Goal: Task Accomplishment & Management: Manage account settings

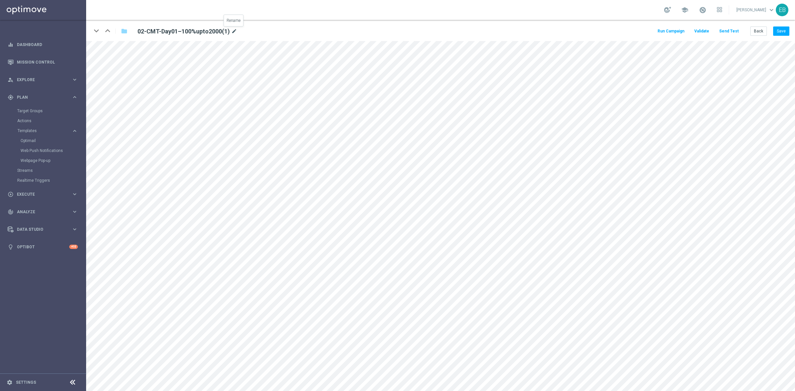
click at [235, 30] on icon "mode_edit" at bounding box center [234, 32] width 6 height 8
type input "01-CMT-Last-Chance–$100"
click at [781, 30] on button "Save" at bounding box center [782, 31] width 16 height 9
click at [761, 31] on button "Back" at bounding box center [759, 31] width 17 height 9
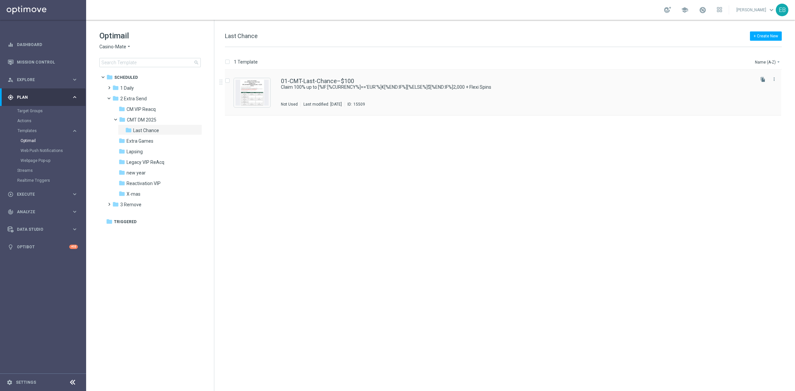
drag, startPoint x: 764, startPoint y: 77, endPoint x: 754, endPoint y: 83, distance: 11.3
click at [764, 77] on icon "file_copy" at bounding box center [763, 79] width 5 height 5
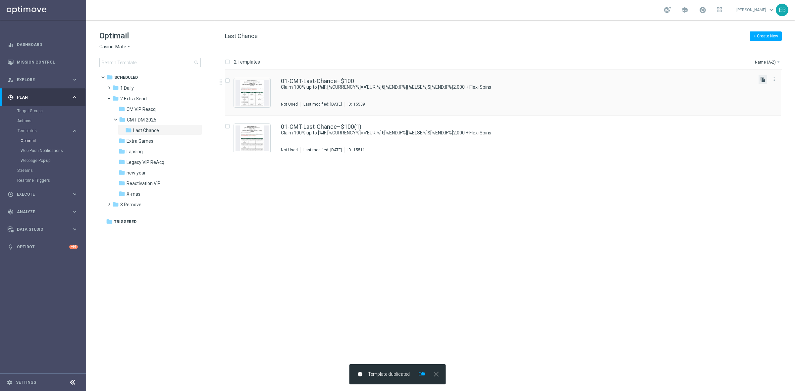
click at [764, 81] on icon "file_copy" at bounding box center [763, 79] width 5 height 5
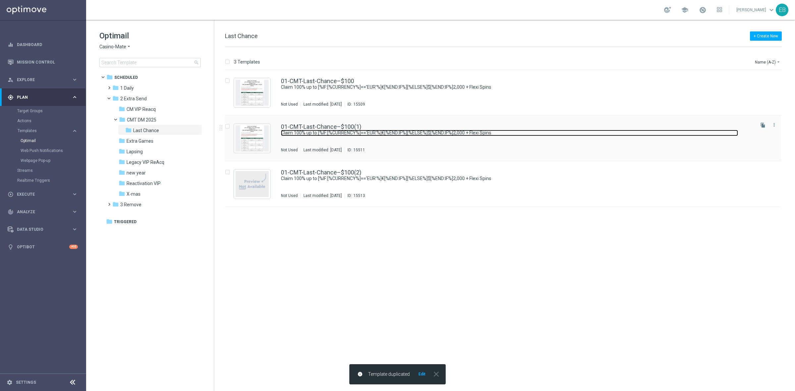
click at [480, 130] on link "Claim 100% up to [%IF:[%CURRENCY%]=='EUR'%]€[%END:IF%][%ELSE%]$[%END:IF%]2,000 …" at bounding box center [509, 133] width 457 height 6
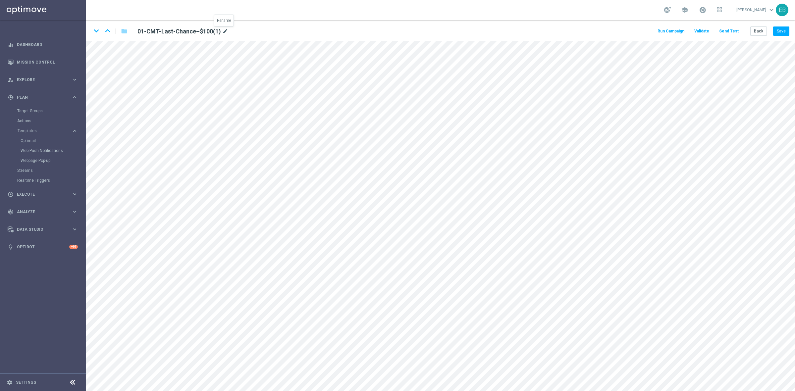
click at [224, 29] on icon "mode_edit" at bounding box center [225, 32] width 6 height 8
click at [229, 29] on input "01-CMT-Last-Chance–$100(1)" at bounding box center [215, 31] width 164 height 9
type input "01-CMT-Last-Chance–$200"
click at [443, 29] on div "keyboard_arrow_down keyboard_arrow_up folder 01-CMT-Last-Chance–$200 Run Campai…" at bounding box center [440, 30] width 709 height 21
click at [778, 29] on button "Save" at bounding box center [782, 31] width 16 height 9
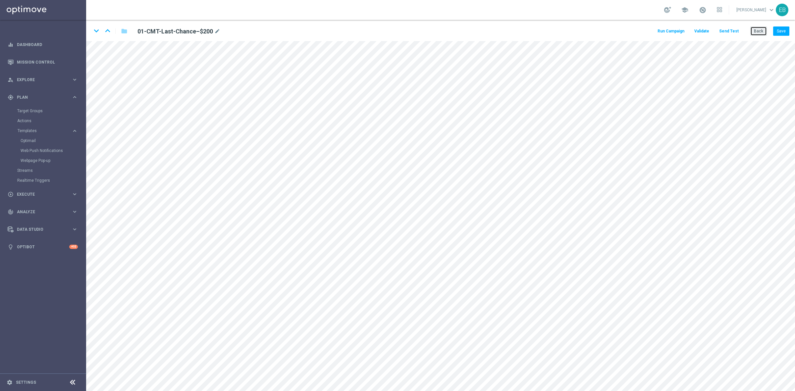
click at [759, 29] on button "Back" at bounding box center [759, 31] width 17 height 9
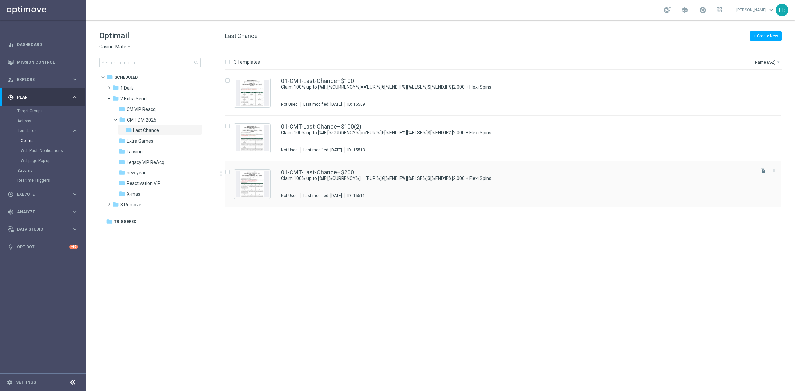
click at [429, 165] on div "01-CMT-Last-Chance–$200 Claim 100% up to [%IF:[%CURRENCY%]=='EUR'%]€[%END:IF%][…" at bounding box center [503, 184] width 556 height 46
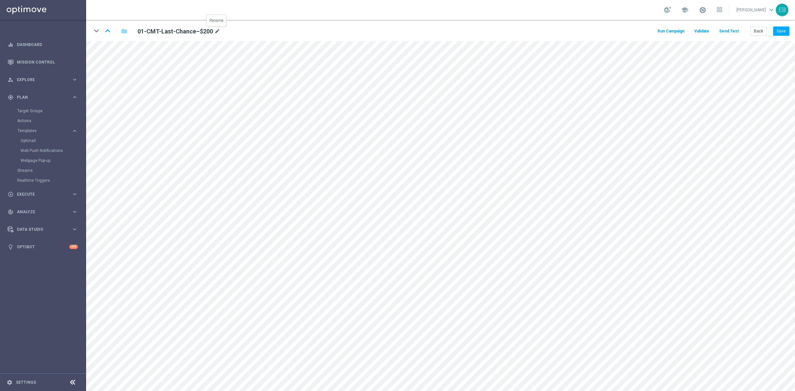
click at [218, 31] on icon "mode_edit" at bounding box center [217, 32] width 6 height 8
type input "02-CMT-Last-Chance–$200"
click at [776, 30] on button "Save" at bounding box center [782, 31] width 16 height 9
click at [780, 30] on button "Save" at bounding box center [782, 31] width 16 height 9
click at [761, 31] on button "Back" at bounding box center [759, 31] width 17 height 9
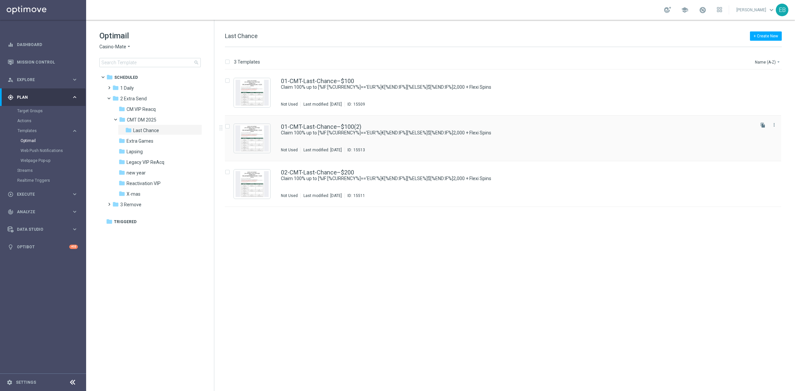
click at [526, 137] on div "01-CMT-Last-Chance–$100(2) Claim 100% up to [%IF:[%CURRENCY%]=='EUR'%]€[%END:IF…" at bounding box center [517, 138] width 473 height 29
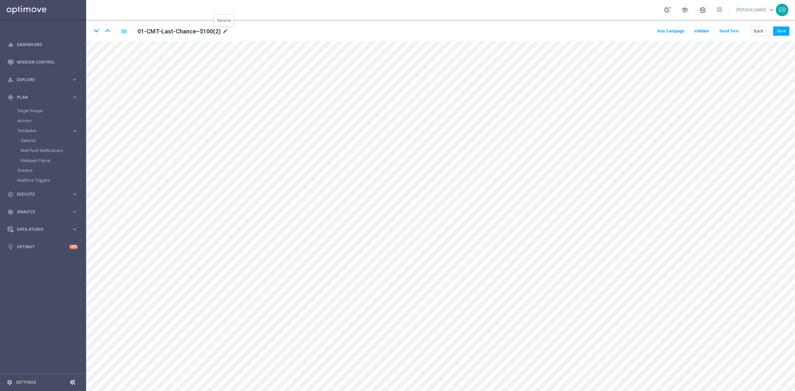
click at [225, 31] on icon "mode_edit" at bounding box center [225, 32] width 6 height 8
type input "03-CMT-Last-Chance–$500"
click at [359, 32] on div "keyboard_arrow_down keyboard_arrow_up folder 03-CMT-Last-Chance–$500 Run Campai…" at bounding box center [440, 30] width 709 height 21
click at [781, 32] on button "Save" at bounding box center [782, 31] width 16 height 9
click at [778, 29] on button "Save" at bounding box center [782, 31] width 16 height 9
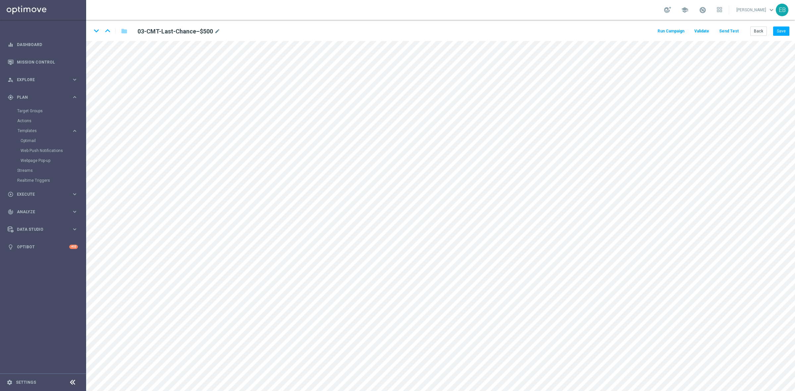
click at [749, 30] on div "Run Campaign Validate Send Test Back Save" at bounding box center [723, 31] width 133 height 9
click at [756, 30] on button "Back" at bounding box center [759, 31] width 17 height 9
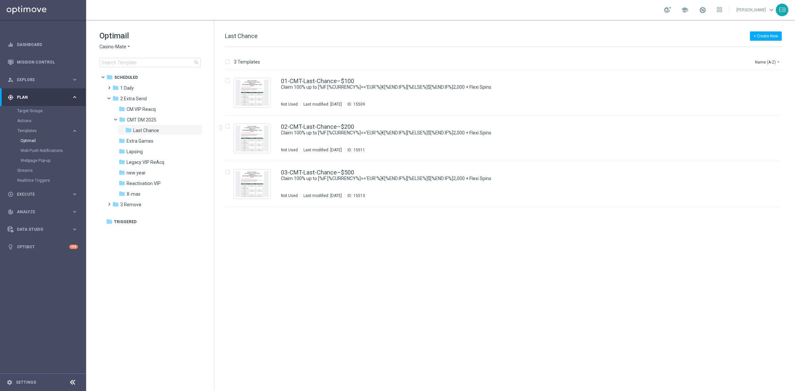
click at [120, 45] on span "Casino-Mate" at bounding box center [112, 47] width 27 height 6
click at [0, 0] on span "House of Jack" at bounding box center [0, 0] width 0 height 0
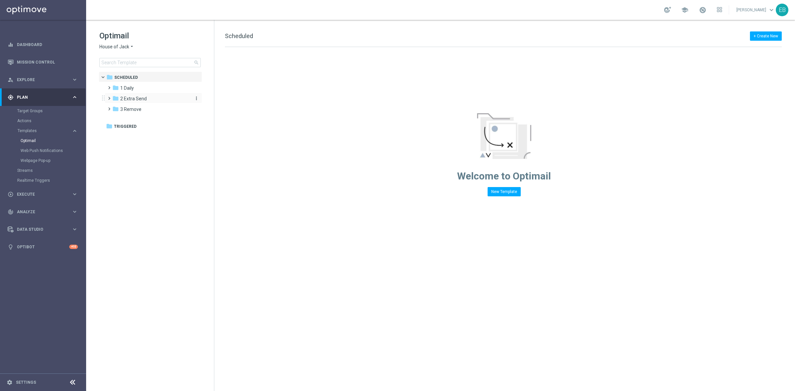
click at [144, 98] on span "2 Extra Send" at bounding box center [133, 99] width 27 height 6
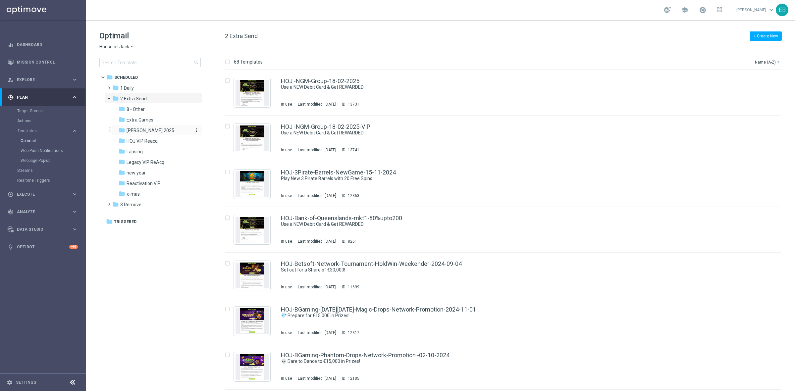
click at [165, 130] on div "folder [PERSON_NAME] 2025" at bounding box center [154, 131] width 71 height 8
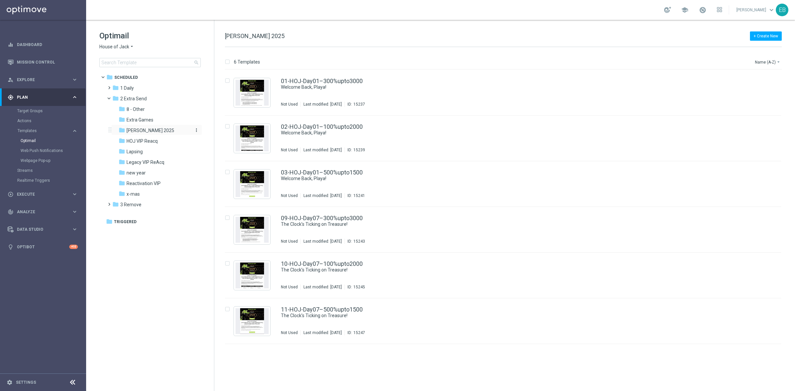
click at [197, 129] on icon "more_vert" at bounding box center [196, 130] width 5 height 5
click at [218, 130] on span "New Folder" at bounding box center [224, 131] width 20 height 5
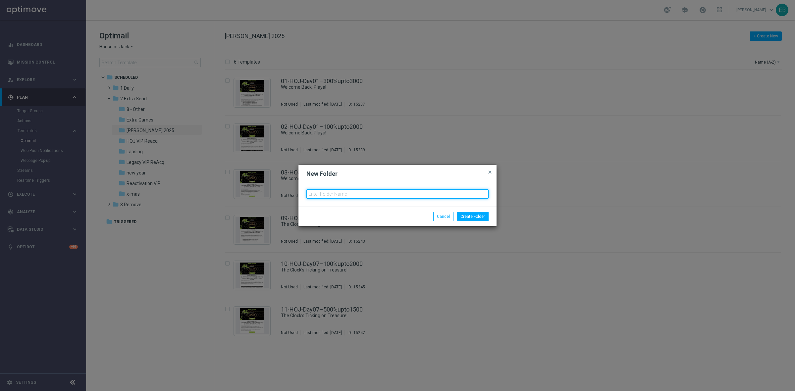
click at [328, 193] on input "text" at bounding box center [398, 194] width 182 height 9
type input "Last Chance"
click at [477, 216] on button "Create Folder" at bounding box center [473, 216] width 32 height 9
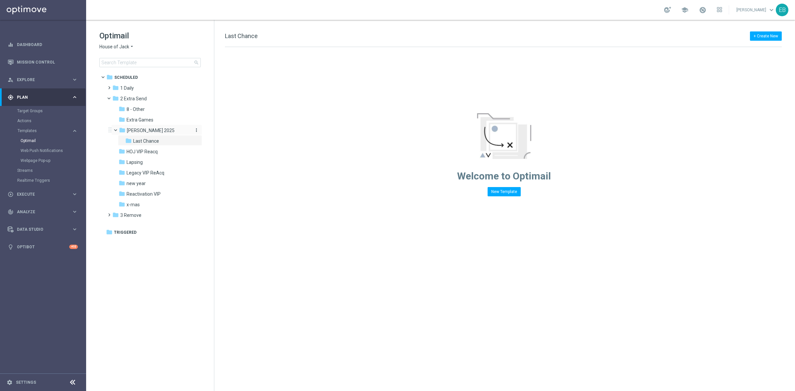
click at [162, 132] on div "folder [PERSON_NAME] 2025" at bounding box center [154, 131] width 71 height 8
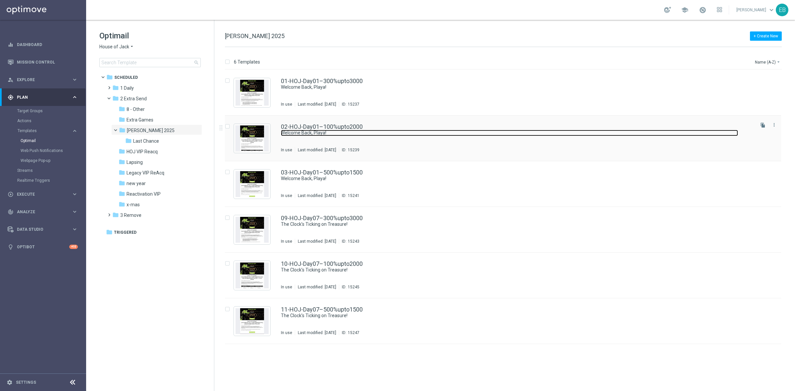
click at [478, 130] on link "Welcome Back, Playa!" at bounding box center [509, 133] width 457 height 6
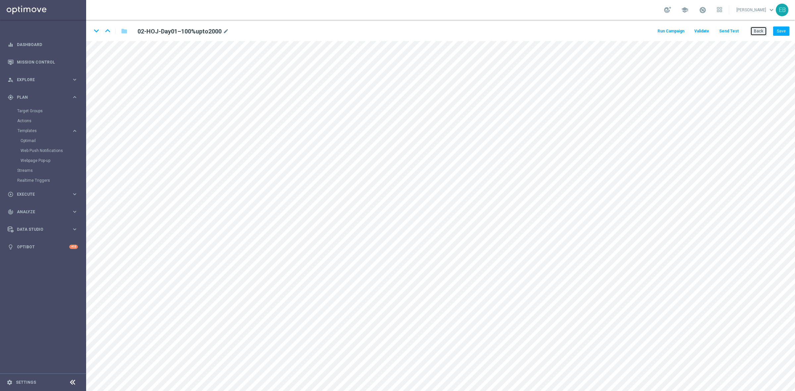
click at [753, 31] on button "Back" at bounding box center [759, 31] width 17 height 9
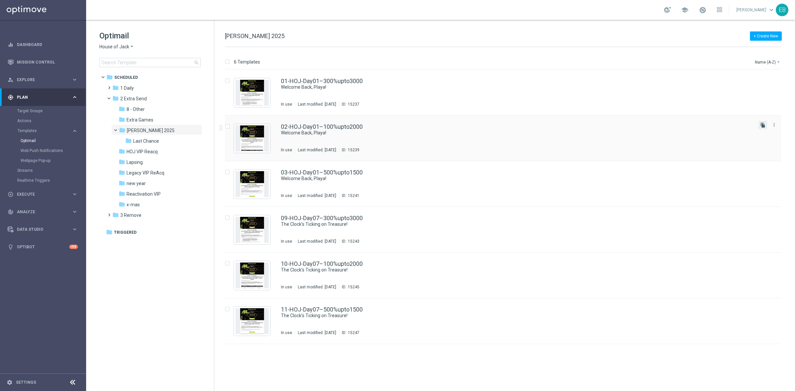
click at [764, 124] on icon "file_copy" at bounding box center [763, 125] width 5 height 5
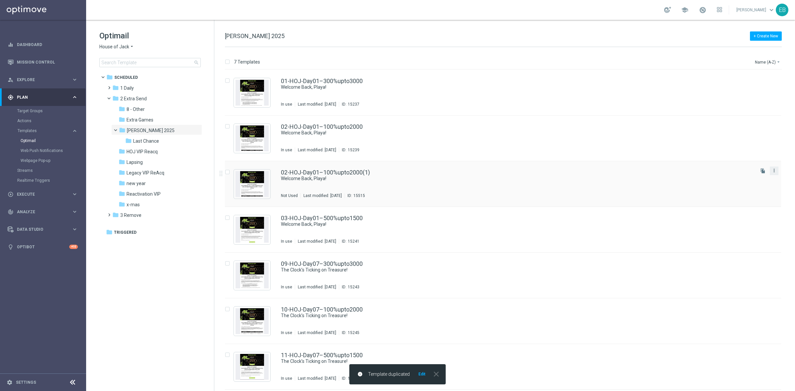
click at [776, 170] on icon "more_vert" at bounding box center [774, 170] width 5 height 5
click at [755, 177] on div "Move" at bounding box center [748, 178] width 40 height 5
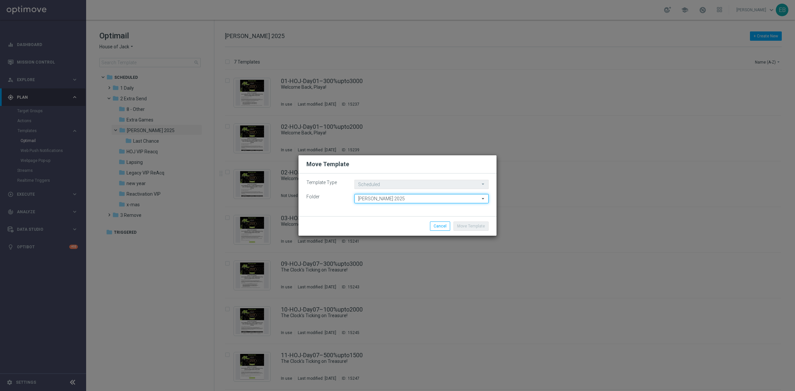
click at [390, 198] on input "[PERSON_NAME] 2025" at bounding box center [422, 198] width 134 height 9
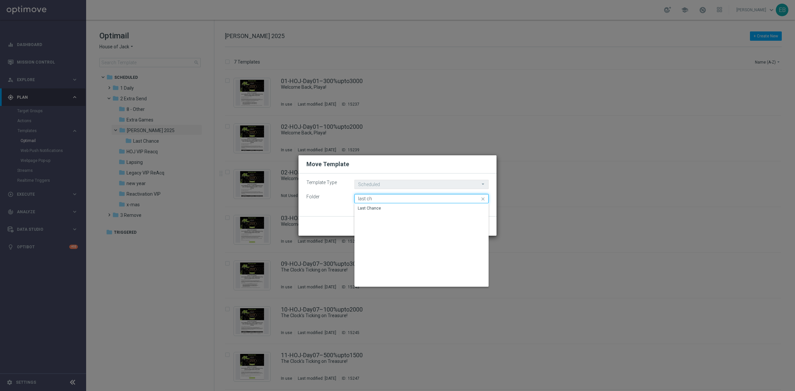
type input "Last Chance"
click at [383, 206] on div "Last Chance" at bounding box center [422, 208] width 134 height 9
type input "Last Chance"
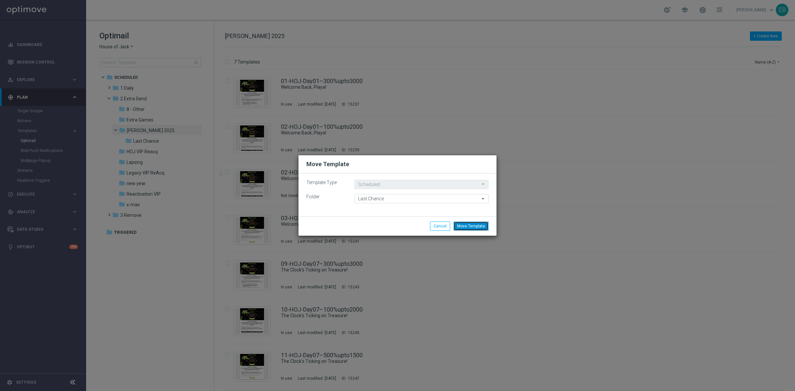
click at [460, 228] on button "Move Template" at bounding box center [471, 226] width 35 height 9
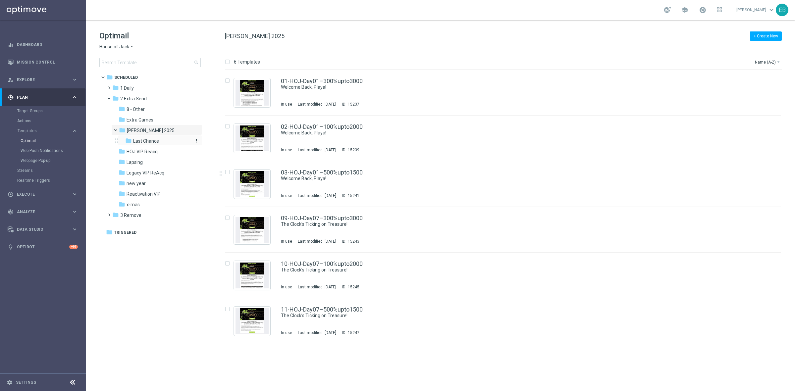
click at [167, 140] on div "folder Last Chance" at bounding box center [157, 142] width 65 height 8
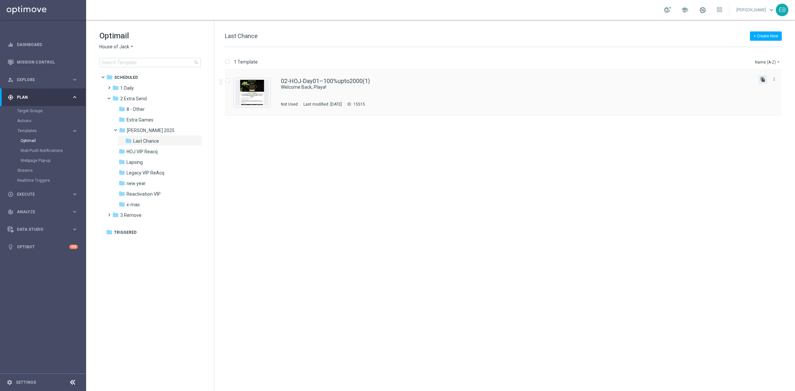
click at [762, 82] on icon "file_copy" at bounding box center [763, 79] width 5 height 5
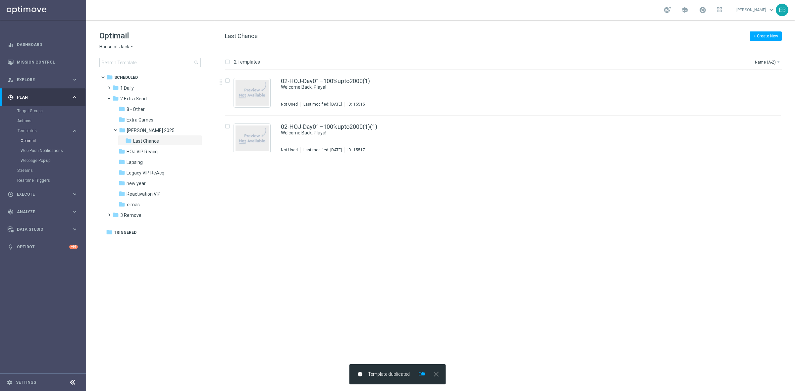
click at [762, 82] on icon "file_copy" at bounding box center [763, 79] width 5 height 5
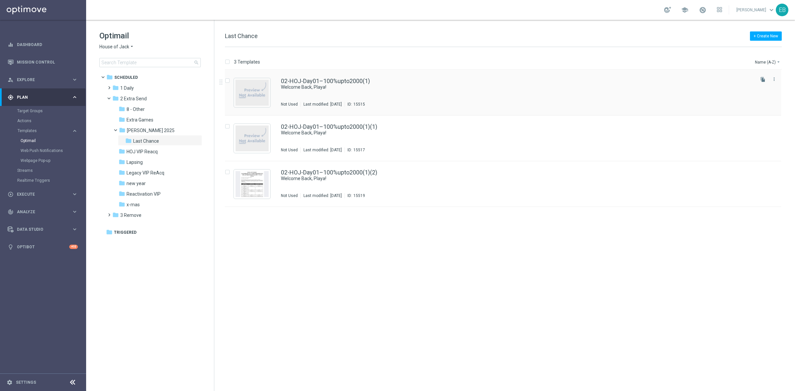
click at [456, 90] on div "02-HOJ-Day01–100%upto2000(1) Welcome Back, Playa! Not Used Last modified: [DATE…" at bounding box center [517, 92] width 473 height 29
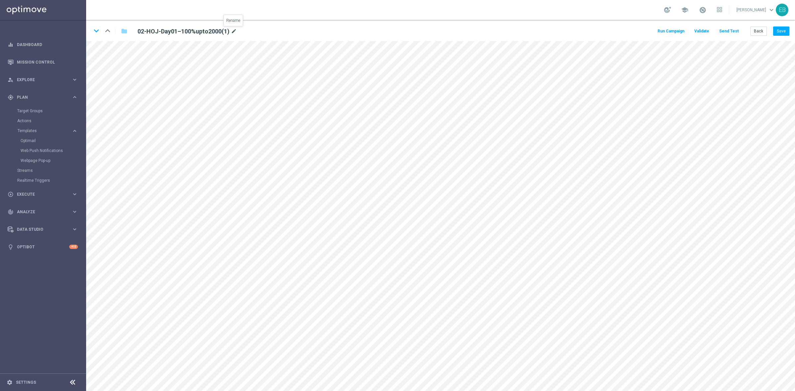
click at [233, 32] on icon "mode_edit" at bounding box center [234, 32] width 6 height 8
type input "01-HOJ-Last-Chance–$100"
click at [786, 29] on button "Save" at bounding box center [782, 31] width 16 height 9
click at [783, 28] on button "Save" at bounding box center [782, 31] width 16 height 9
click at [97, 30] on icon "keyboard_arrow_down" at bounding box center [96, 31] width 10 height 10
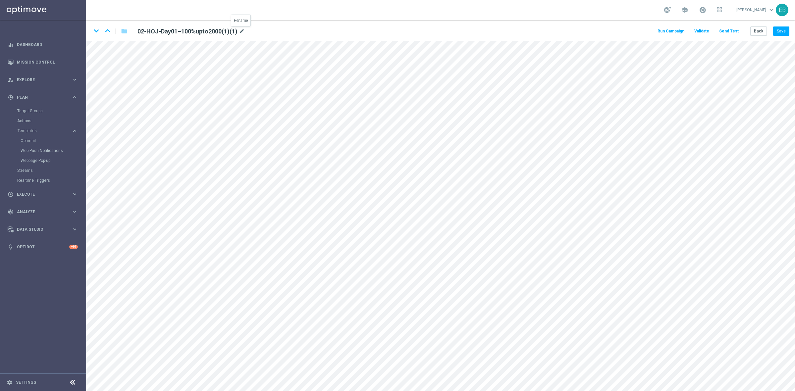
click at [243, 30] on icon "mode_edit" at bounding box center [242, 32] width 6 height 8
paste input "Last-Chance–$200"
type input "02-HOJ-Last-Chance–$200"
click at [777, 29] on button "Save" at bounding box center [782, 31] width 16 height 9
click at [97, 33] on icon "keyboard_arrow_down" at bounding box center [96, 31] width 10 height 10
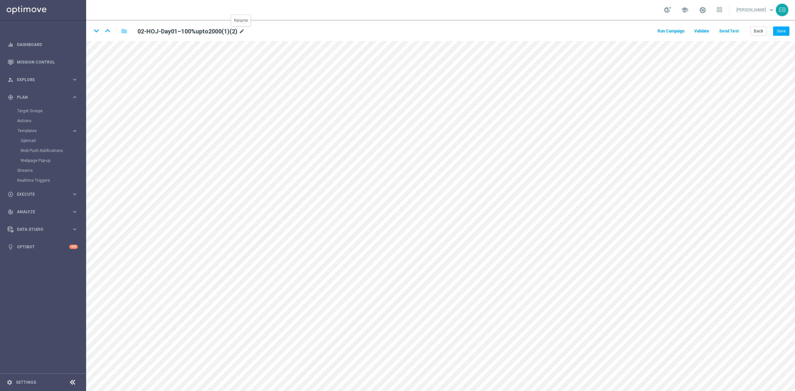
click at [243, 29] on icon "mode_edit" at bounding box center [242, 32] width 6 height 8
type input "03-HOJ-Last-Chance–$500"
click at [781, 30] on button "Save" at bounding box center [782, 31] width 16 height 9
click at [783, 30] on button "Save" at bounding box center [782, 31] width 16 height 9
click at [108, 30] on icon "keyboard_arrow_up" at bounding box center [108, 31] width 10 height 10
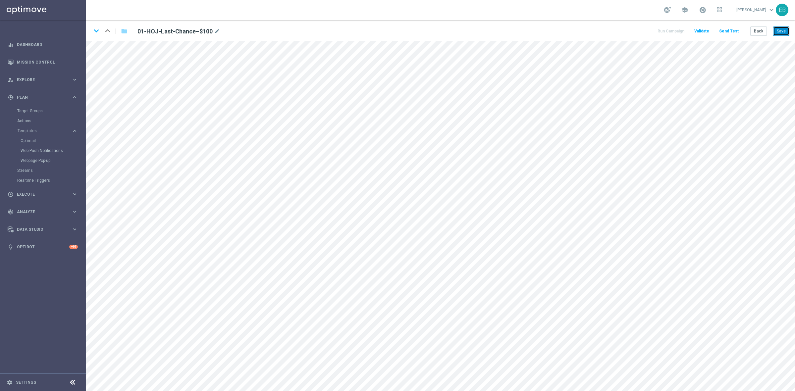
click at [784, 29] on button "Save" at bounding box center [782, 31] width 16 height 9
click at [763, 33] on button "Back" at bounding box center [759, 31] width 17 height 9
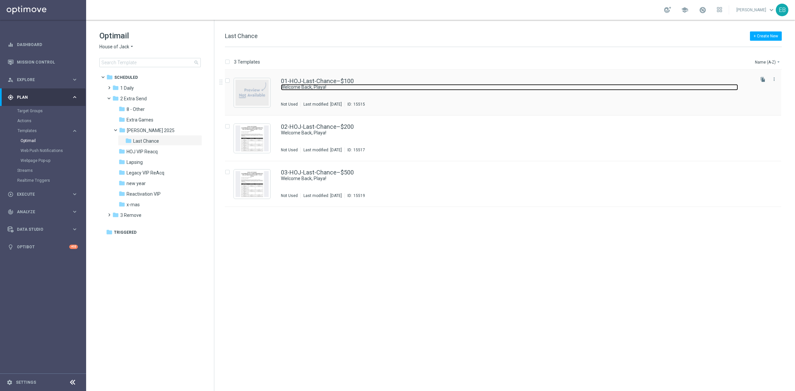
click at [491, 88] on link "Welcome Back, Playa!" at bounding box center [509, 87] width 457 height 6
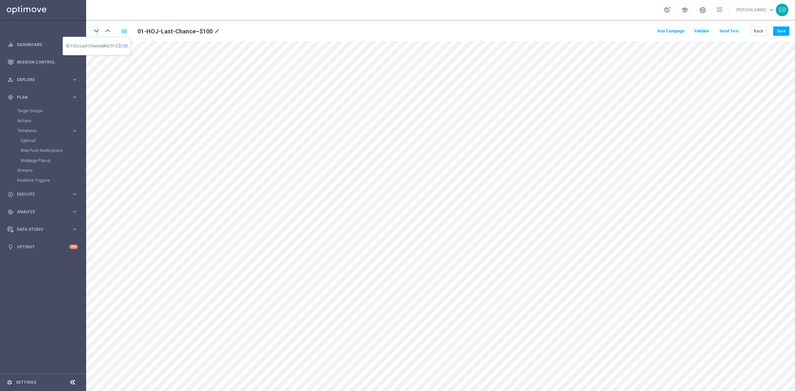
click at [98, 31] on icon "keyboard_arrow_down" at bounding box center [96, 31] width 10 height 10
click at [785, 28] on button "Save" at bounding box center [782, 31] width 16 height 9
click at [778, 28] on button "Save" at bounding box center [782, 31] width 16 height 9
click at [98, 31] on icon "keyboard_arrow_down" at bounding box center [96, 31] width 10 height 10
click at [729, 30] on button "Send Test" at bounding box center [730, 31] width 22 height 9
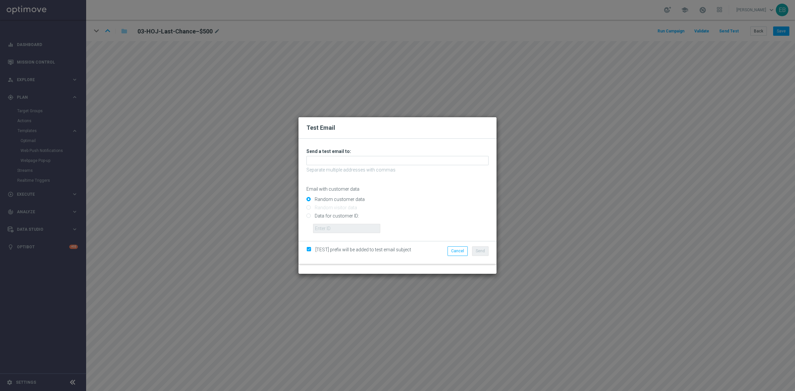
click at [548, 131] on div "Test Email Unable to send test email. If this problem persists, contact your CS…" at bounding box center [397, 195] width 795 height 391
click at [460, 251] on button "Cancel" at bounding box center [458, 251] width 20 height 9
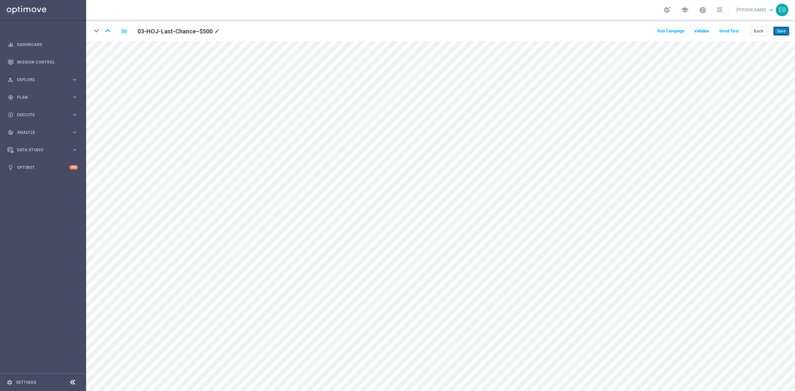
click at [784, 31] on button "Save" at bounding box center [782, 31] width 16 height 9
click at [780, 35] on button "Save" at bounding box center [782, 31] width 16 height 9
click at [781, 32] on button "Save" at bounding box center [782, 31] width 16 height 9
click at [760, 29] on button "Back" at bounding box center [759, 31] width 17 height 9
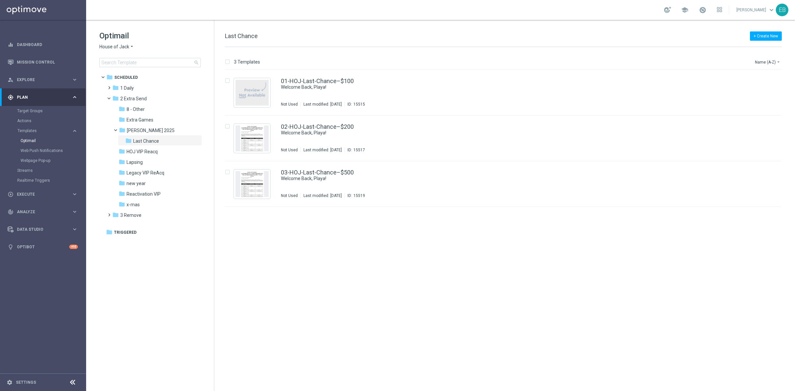
click at [125, 46] on span "House of Jack" at bounding box center [114, 47] width 30 height 6
click at [0, 0] on span "Pokie Pop" at bounding box center [0, 0] width 0 height 0
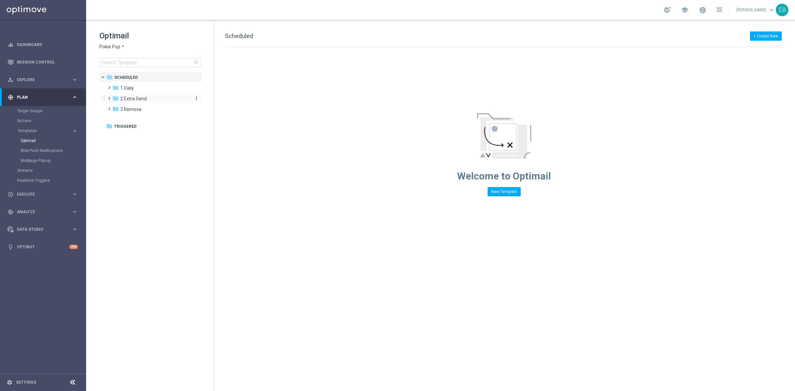
click at [150, 98] on div "folder 2 Extra Send" at bounding box center [150, 99] width 76 height 8
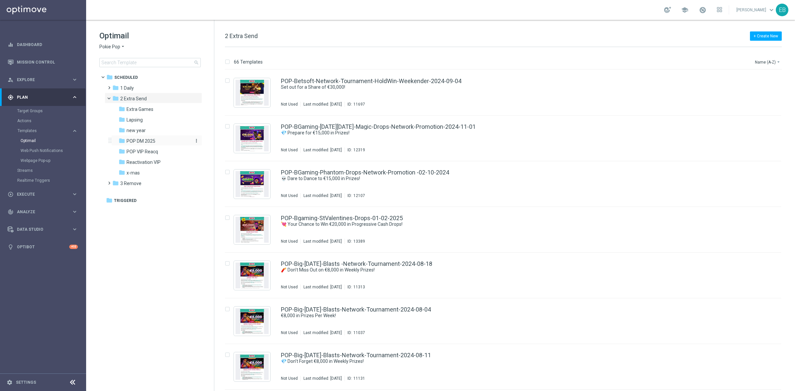
click at [177, 142] on div "folder POP DM 2025" at bounding box center [154, 142] width 71 height 8
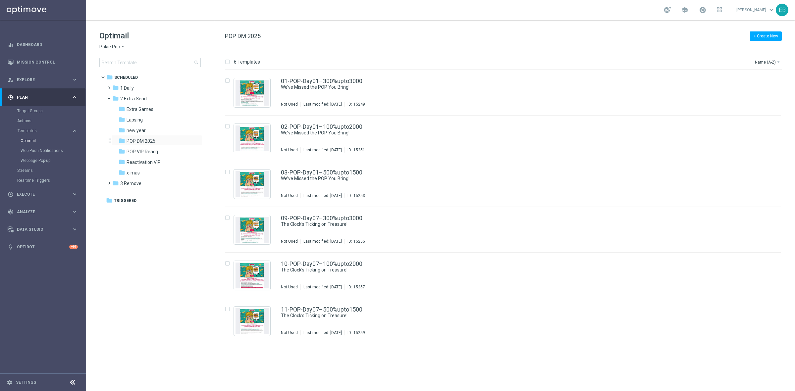
click at [196, 137] on div "folder POP DM 2025 more_vert" at bounding box center [156, 140] width 91 height 11
click at [197, 140] on icon "more_vert" at bounding box center [196, 140] width 5 height 5
click at [219, 142] on span "New Folder" at bounding box center [224, 142] width 20 height 5
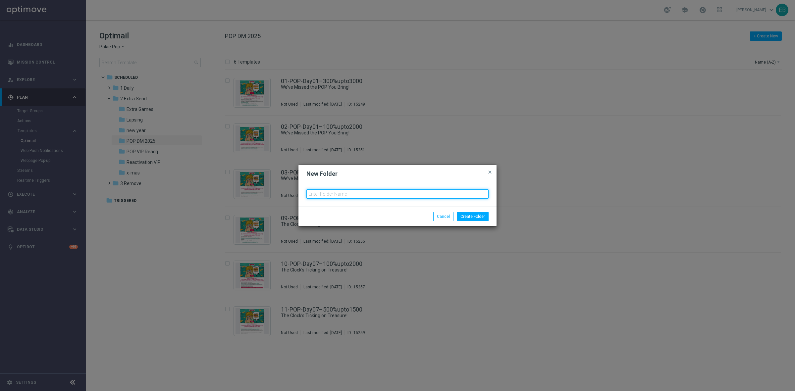
click at [333, 194] on input "text" at bounding box center [398, 194] width 182 height 9
type input "Last Chance"
click at [479, 218] on button "Create Folder" at bounding box center [473, 216] width 32 height 9
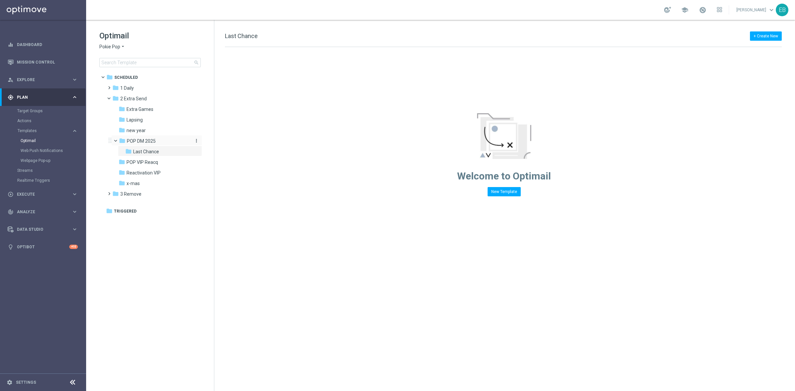
click at [145, 140] on span "POP DM 2025" at bounding box center [141, 141] width 29 height 6
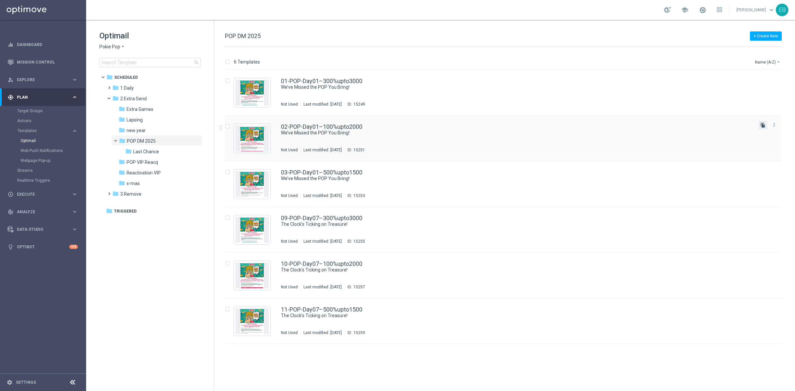
click at [764, 127] on icon "file_copy" at bounding box center [763, 125] width 5 height 5
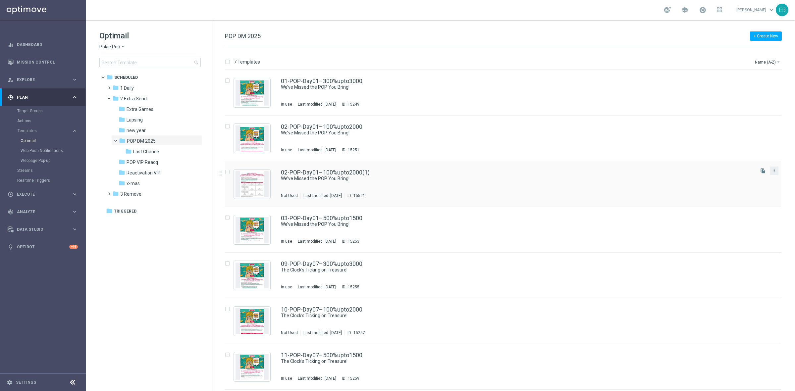
click at [773, 171] on icon "more_vert" at bounding box center [774, 170] width 5 height 5
click at [738, 180] on div "Move" at bounding box center [748, 178] width 40 height 5
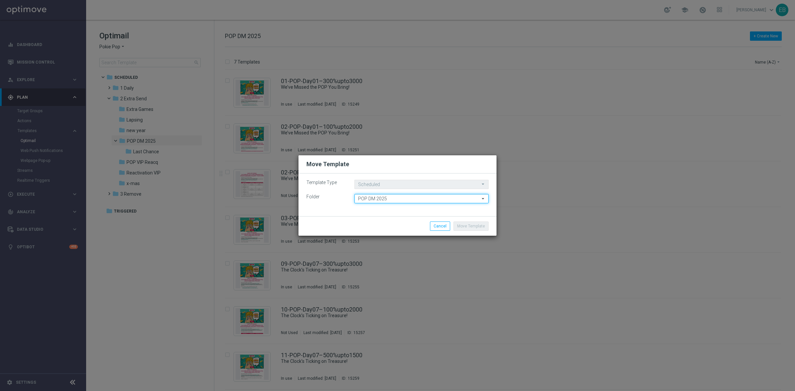
click at [395, 197] on input "POP DM 2025" at bounding box center [422, 198] width 134 height 9
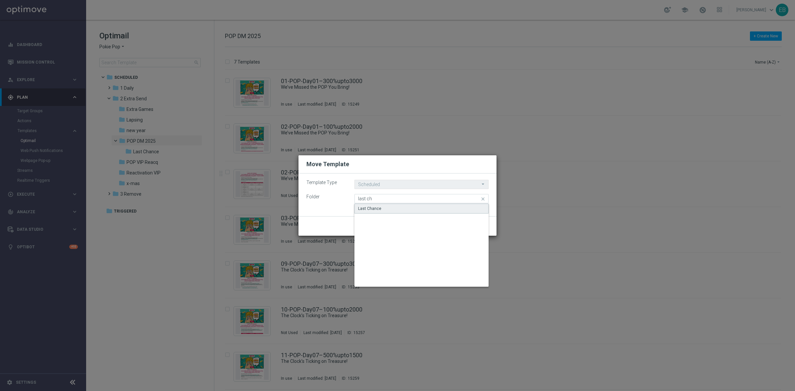
click at [371, 206] on div "Last Chance" at bounding box center [369, 209] width 23 height 6
type input "Last Chance"
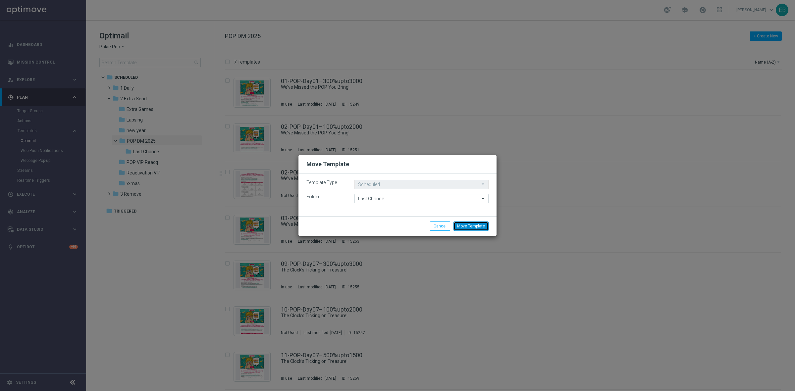
click at [468, 223] on button "Move Template" at bounding box center [471, 226] width 35 height 9
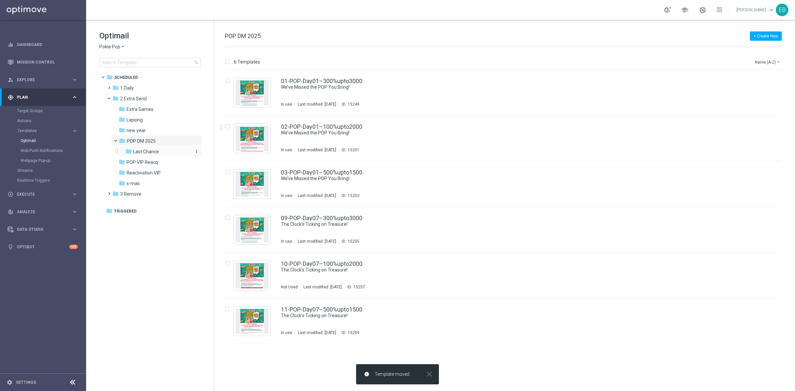
click at [163, 151] on div "folder Last Chance" at bounding box center [157, 152] width 65 height 8
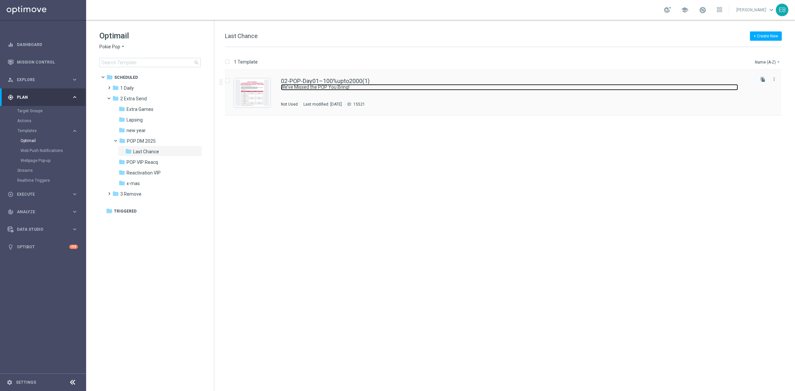
click at [458, 90] on link "We’ve Missed the POP You Bring!" at bounding box center [509, 87] width 457 height 6
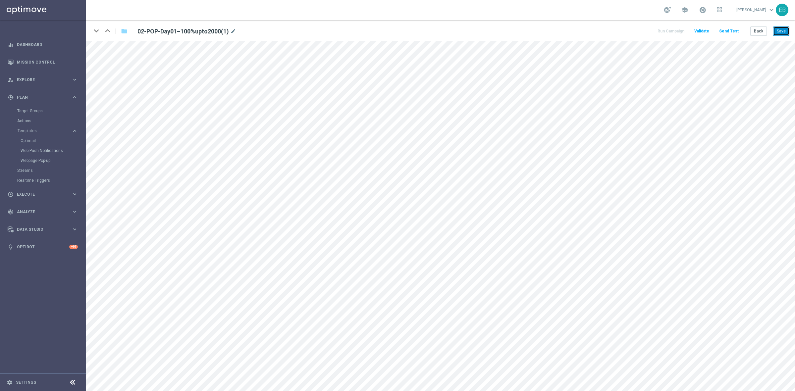
click at [783, 29] on button "Save" at bounding box center [782, 31] width 16 height 9
click at [762, 31] on button "Back" at bounding box center [759, 31] width 17 height 9
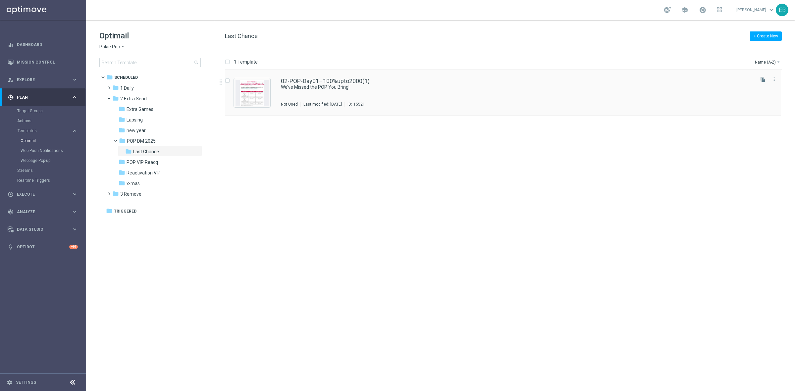
drag, startPoint x: 763, startPoint y: 80, endPoint x: 753, endPoint y: 82, distance: 9.8
click at [763, 80] on icon "file_copy" at bounding box center [763, 79] width 5 height 5
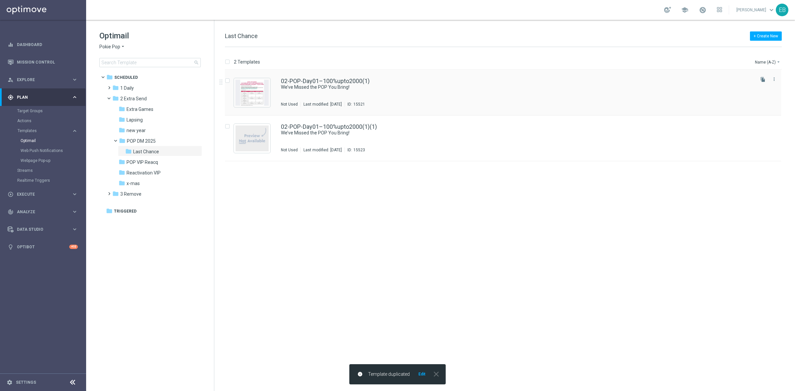
click at [762, 80] on icon "file_copy" at bounding box center [763, 79] width 5 height 5
click at [433, 90] on div "02-POP-Day01–100%upto2000(1) We’ve Missed the POP You Bring! Not Used Last modi…" at bounding box center [517, 92] width 473 height 29
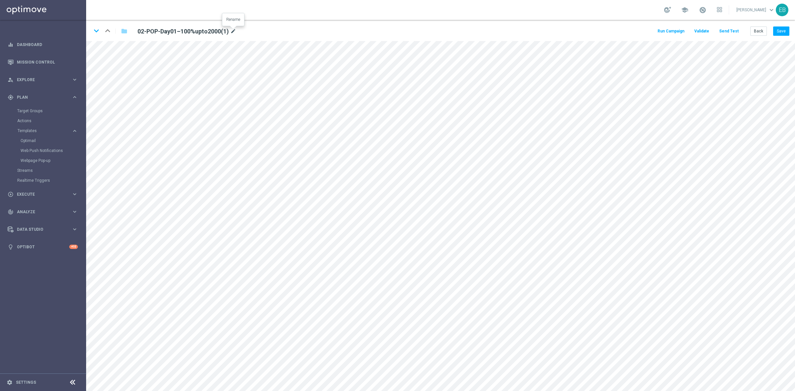
click at [233, 31] on icon "mode_edit" at bounding box center [233, 32] width 6 height 8
type input "01-POP-Last-Chance–$100"
click at [779, 29] on button "Save" at bounding box center [782, 31] width 16 height 9
click at [96, 31] on icon "keyboard_arrow_down" at bounding box center [96, 31] width 10 height 10
click at [241, 30] on icon "mode_edit" at bounding box center [241, 32] width 6 height 8
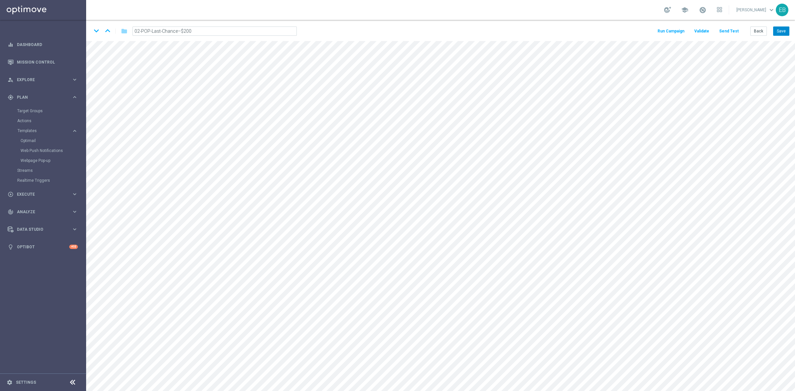
type input "02-POP-Last-Chance–$200"
click at [784, 30] on button "Save" at bounding box center [782, 31] width 16 height 9
click at [778, 30] on button "Save" at bounding box center [782, 31] width 16 height 9
click at [98, 30] on icon "keyboard_arrow_down" at bounding box center [96, 31] width 10 height 10
click at [243, 29] on icon "mode_edit" at bounding box center [241, 32] width 6 height 8
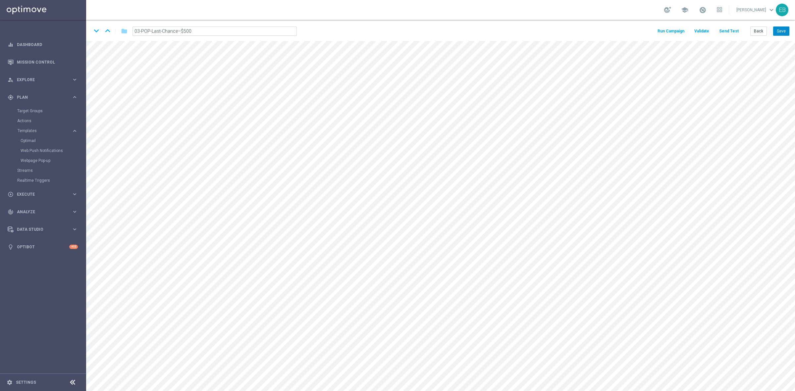
type input "03-POP-Last-Chance–$500"
click at [784, 32] on button "Save" at bounding box center [782, 31] width 16 height 9
click at [776, 33] on button "Save" at bounding box center [782, 31] width 16 height 9
click at [763, 30] on button "Back" at bounding box center [759, 31] width 17 height 9
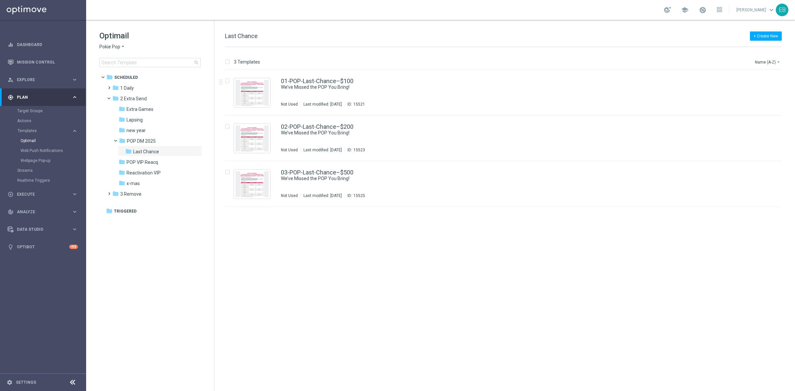
click at [115, 48] on span "Pokie Pop" at bounding box center [109, 47] width 21 height 6
click at [0, 0] on span "Casino-Mate" at bounding box center [0, 0] width 0 height 0
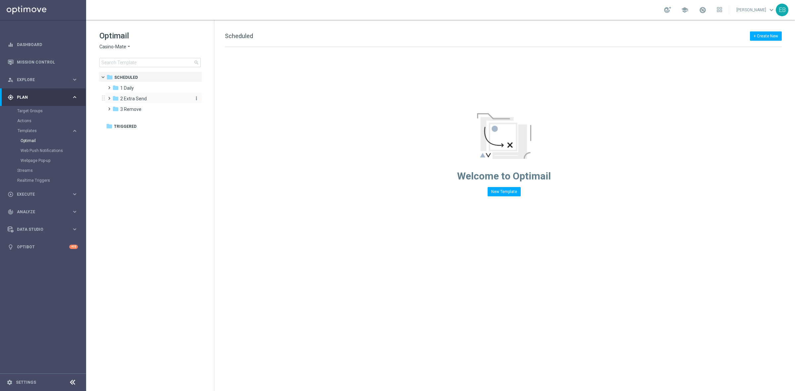
click at [151, 97] on div "folder 2 Extra Send" at bounding box center [150, 99] width 76 height 8
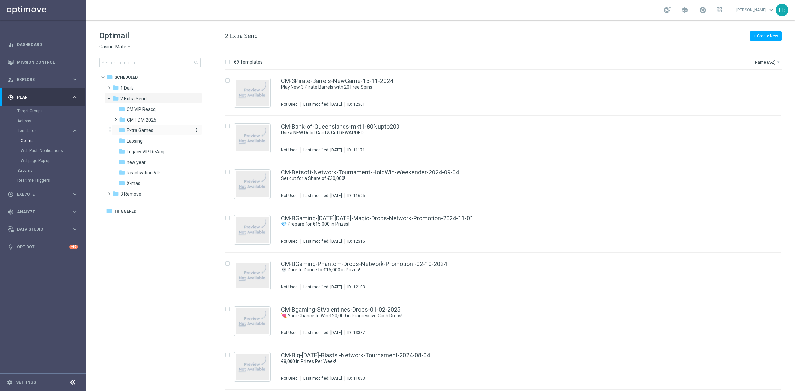
click at [151, 129] on span "Extra Games" at bounding box center [140, 131] width 27 height 6
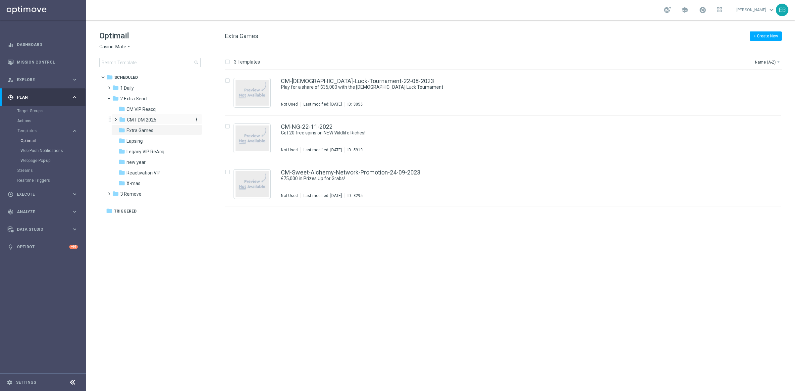
click at [156, 121] on span "CMT DM 2025" at bounding box center [141, 120] width 29 height 6
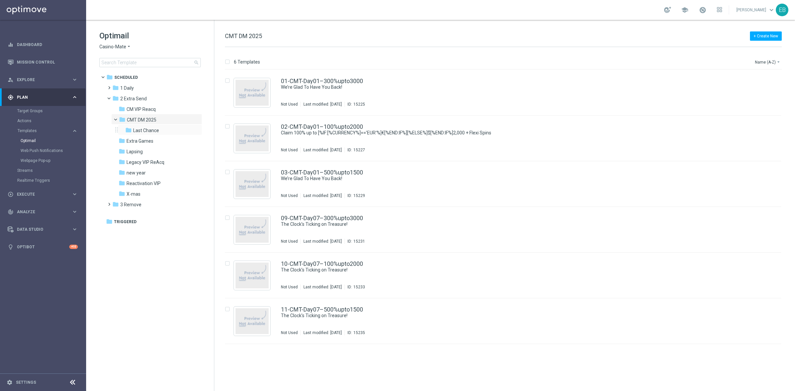
click at [165, 135] on div "folder Last Chance more_vert" at bounding box center [160, 130] width 84 height 11
click at [156, 128] on span "Last Chance" at bounding box center [146, 131] width 26 height 6
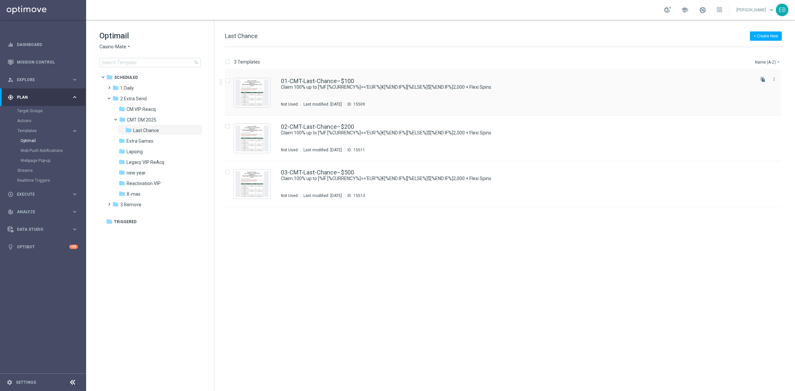
click at [414, 78] on div "01-CMT-Last-Chance–$100" at bounding box center [517, 81] width 473 height 6
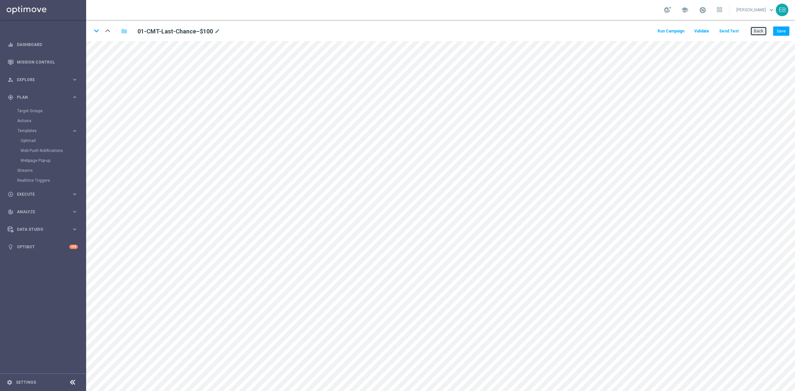
click at [757, 34] on button "Back" at bounding box center [759, 31] width 17 height 9
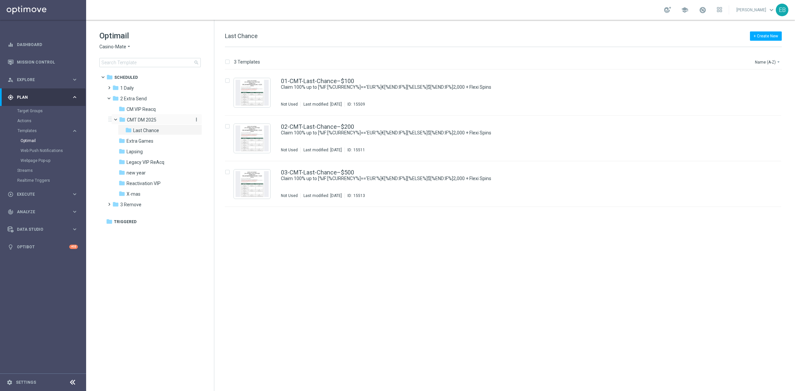
click at [153, 118] on span "CMT DM 2025" at bounding box center [141, 120] width 29 height 6
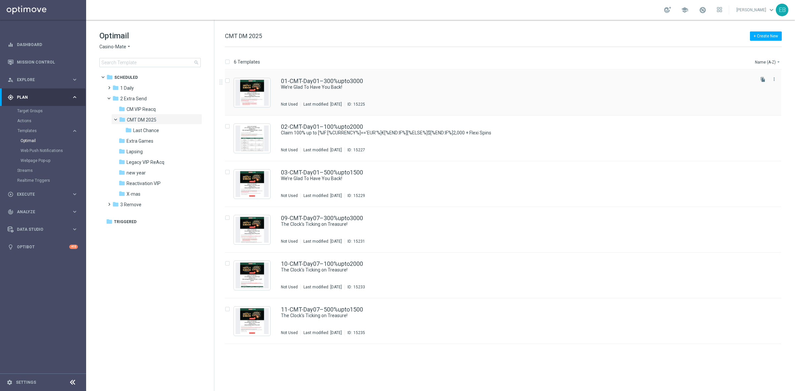
click at [413, 92] on div "01-CMT-Day01–300%upto3000 We’re Glad To Have You Back! Not Used Last modified: …" at bounding box center [517, 92] width 473 height 29
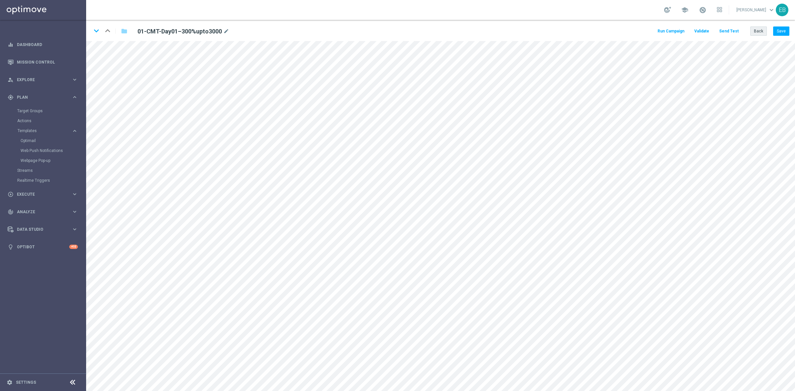
click at [758, 25] on div "keyboard_arrow_down keyboard_arrow_up folder 01-CMT-Day01–300%upto3000 mode_edi…" at bounding box center [440, 30] width 709 height 21
click at [757, 29] on button "Back" at bounding box center [759, 31] width 17 height 9
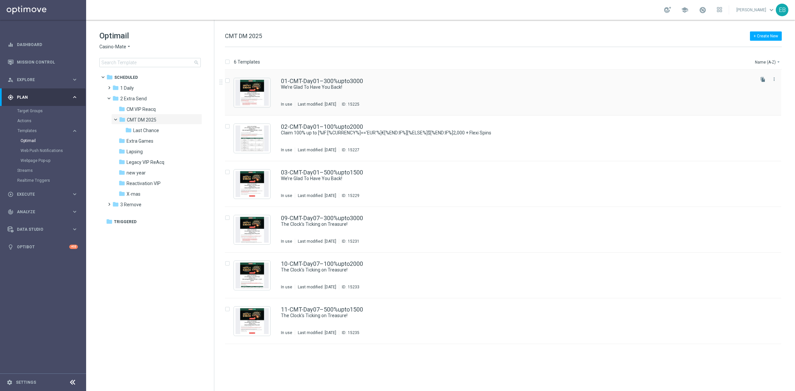
click at [413, 95] on div "01-CMT-Day01–300%upto3000 We’re Glad To Have You Back! In use Last modified: We…" at bounding box center [517, 92] width 473 height 29
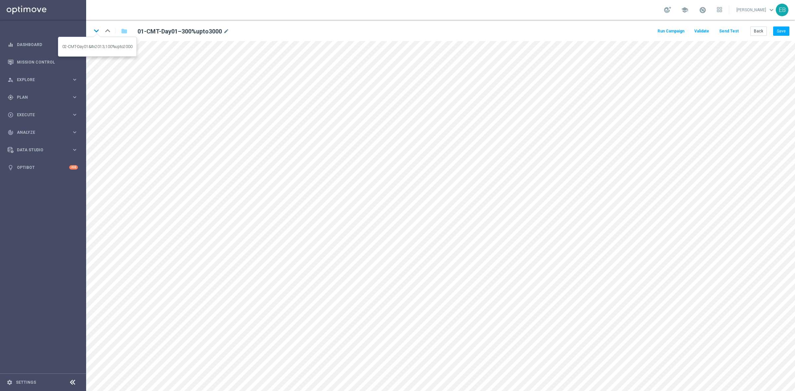
click at [97, 35] on icon "keyboard_arrow_down" at bounding box center [96, 31] width 10 height 10
